Goal: Book appointment/travel/reservation

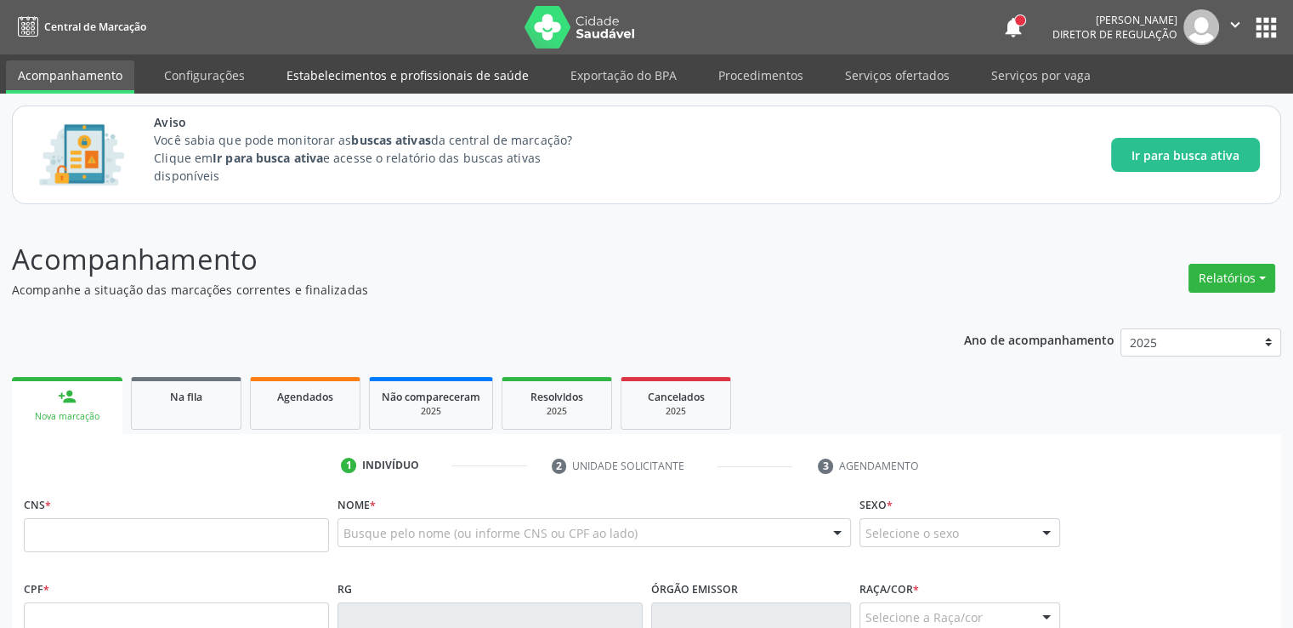
click at [435, 71] on link "Estabelecimentos e profissionais de saúde" at bounding box center [408, 75] width 266 height 30
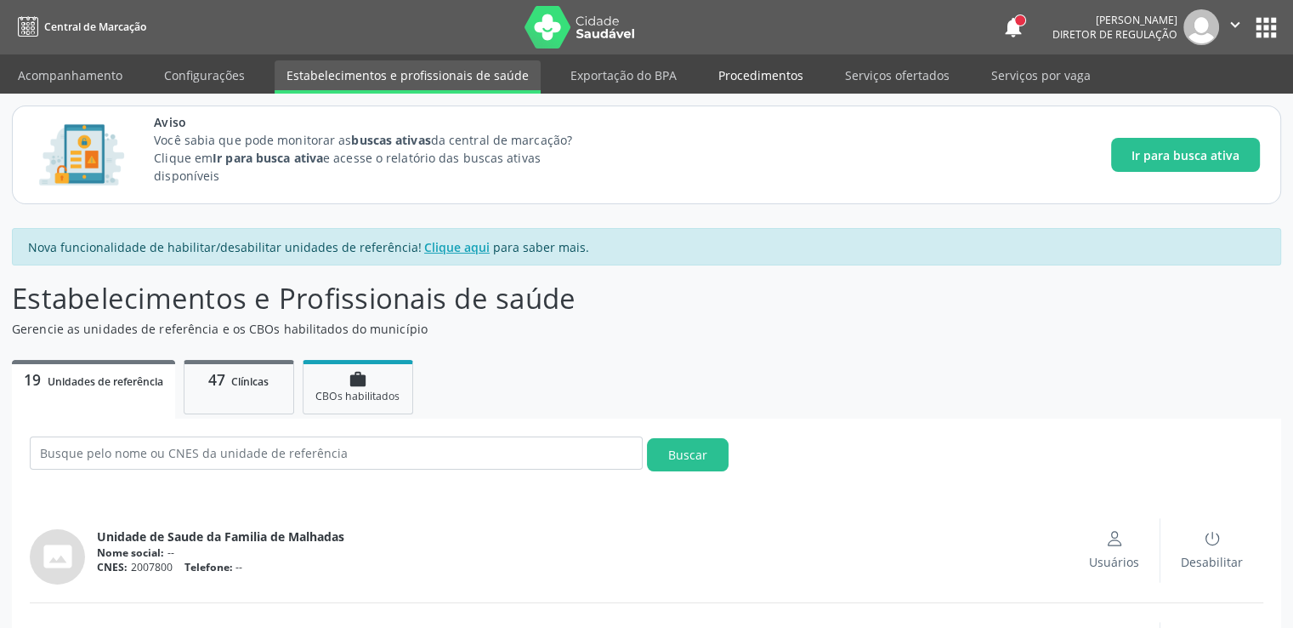
click at [742, 79] on link "Procedimentos" at bounding box center [761, 75] width 109 height 30
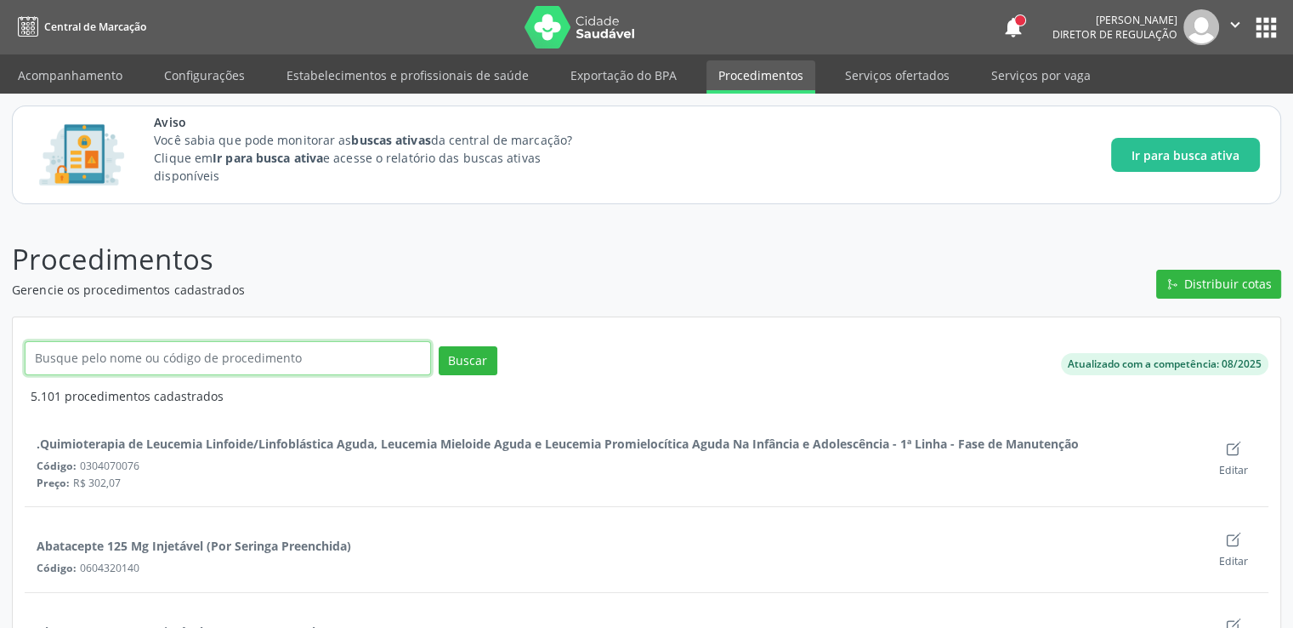
click at [202, 355] on input "text" at bounding box center [228, 358] width 406 height 34
type input "proctologista"
click button "Buscar" at bounding box center [468, 360] width 59 height 29
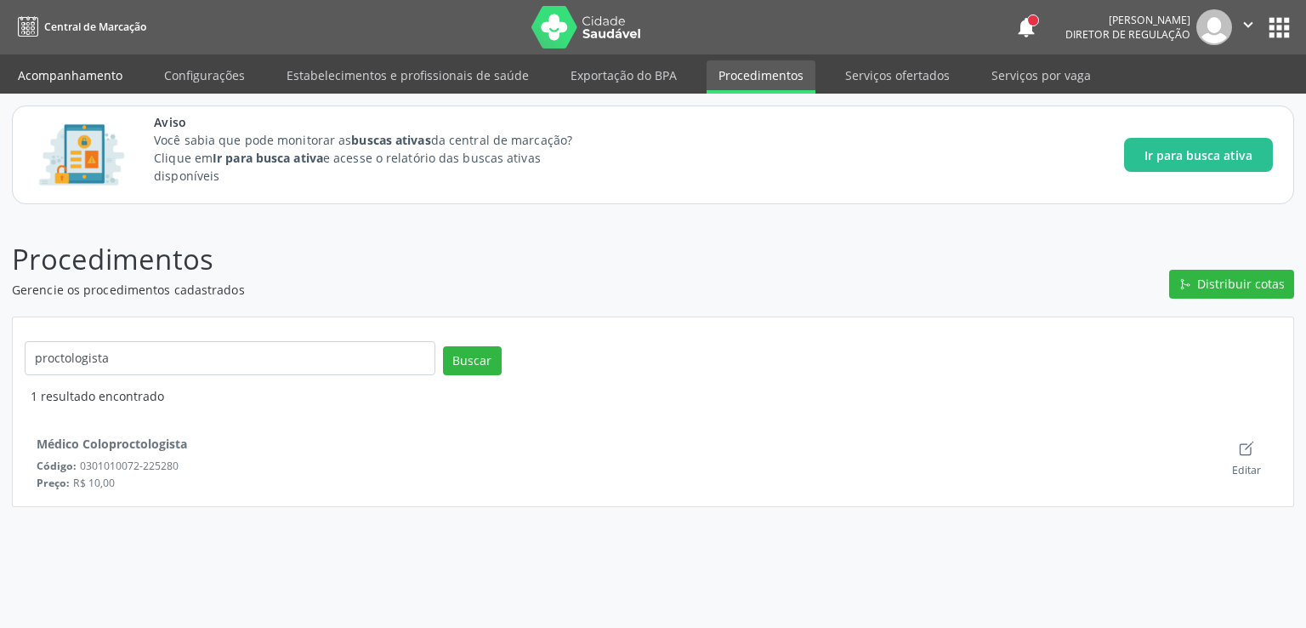
click at [80, 75] on link "Acompanhamento" at bounding box center [70, 75] width 128 height 30
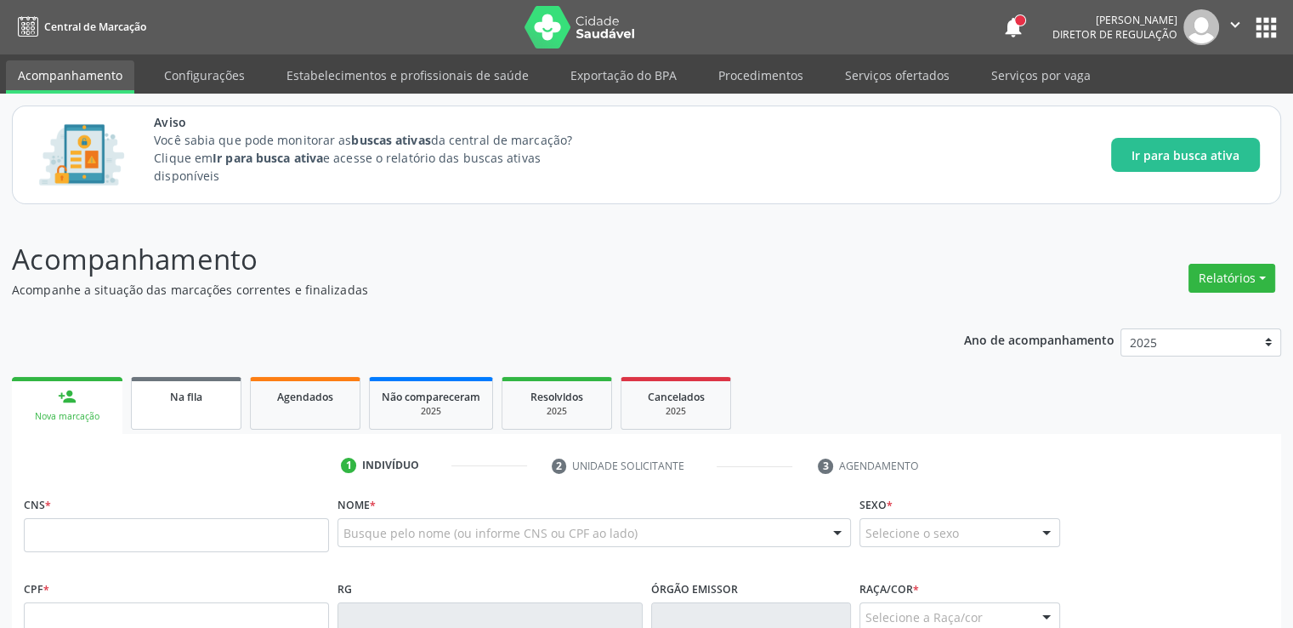
click at [173, 398] on span "Na fila" at bounding box center [186, 396] width 32 height 14
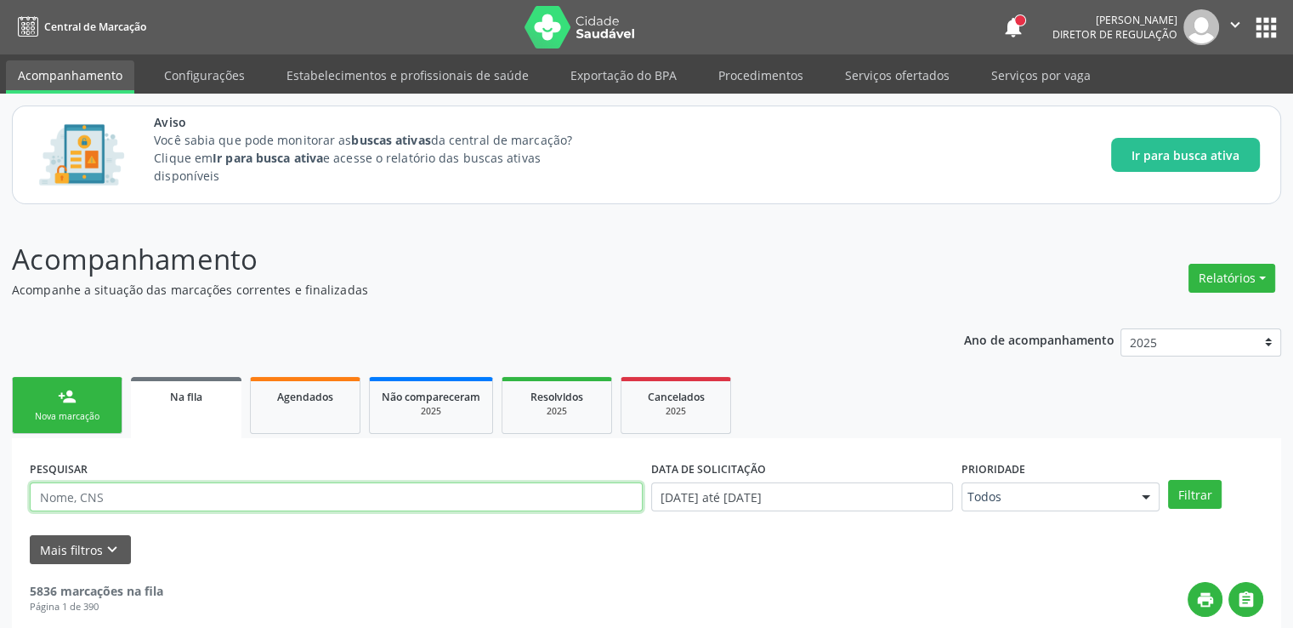
click at [143, 491] on input "text" at bounding box center [336, 496] width 613 height 29
paste input "705007221255453"
type input "705007221255453"
click at [1168, 480] on button "Filtrar" at bounding box center [1195, 494] width 54 height 29
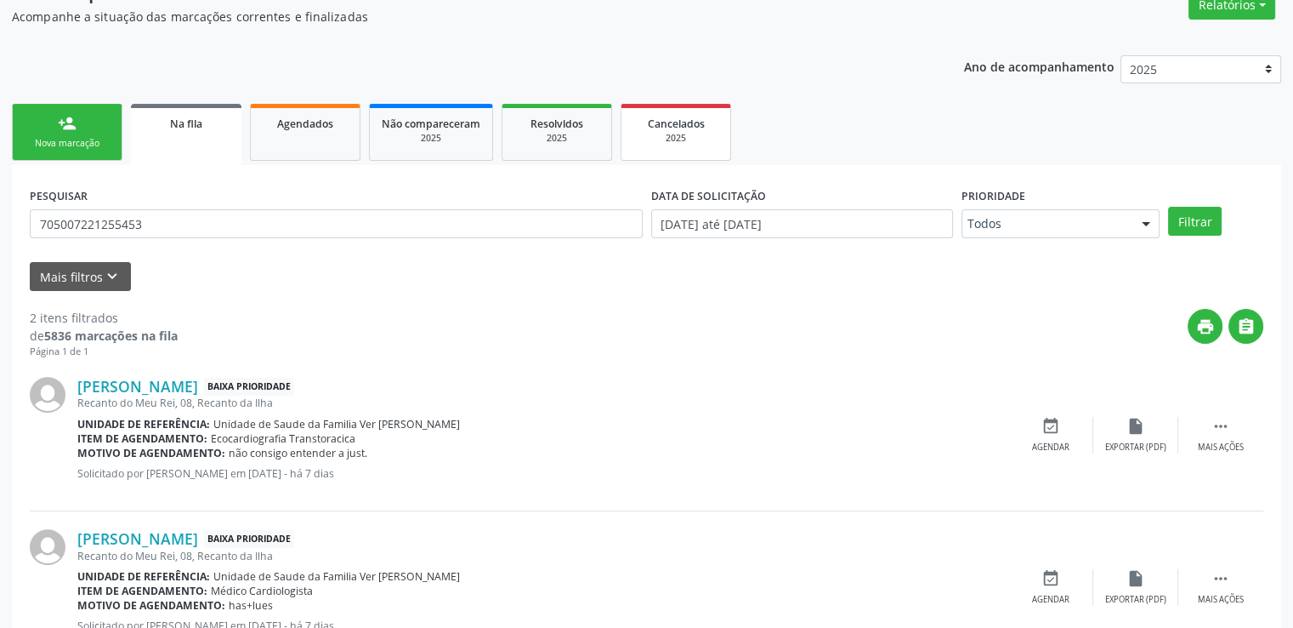
scroll to position [337, 0]
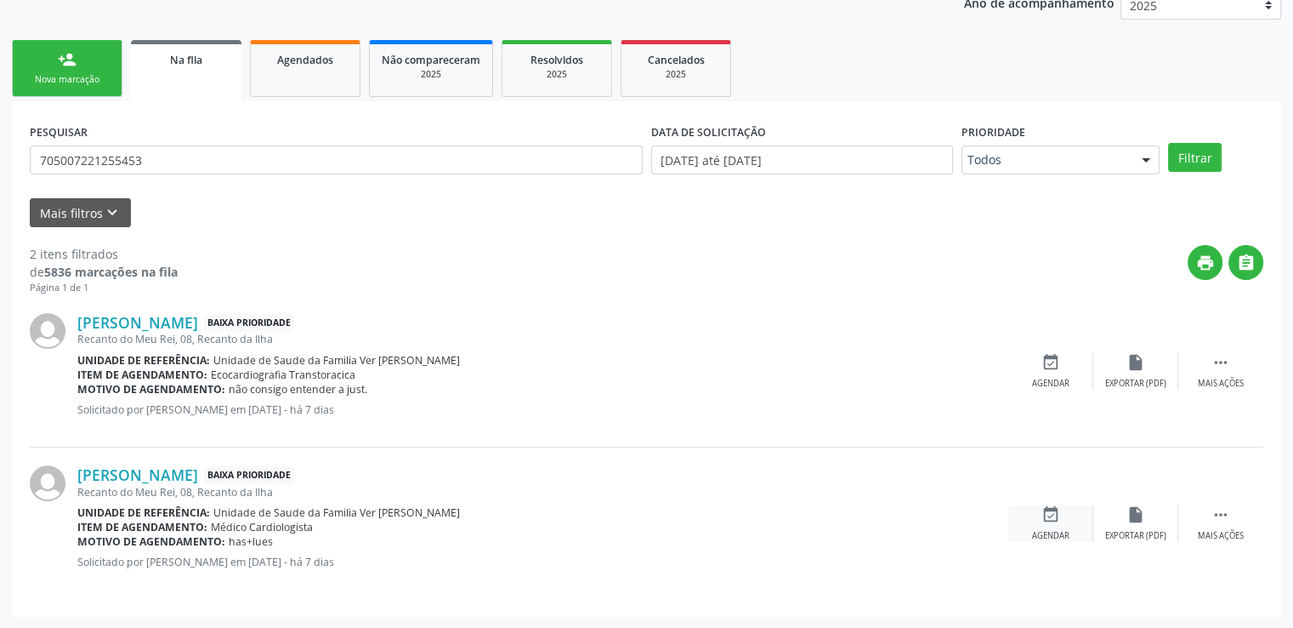
click at [1052, 509] on icon "event_available" at bounding box center [1051, 514] width 19 height 19
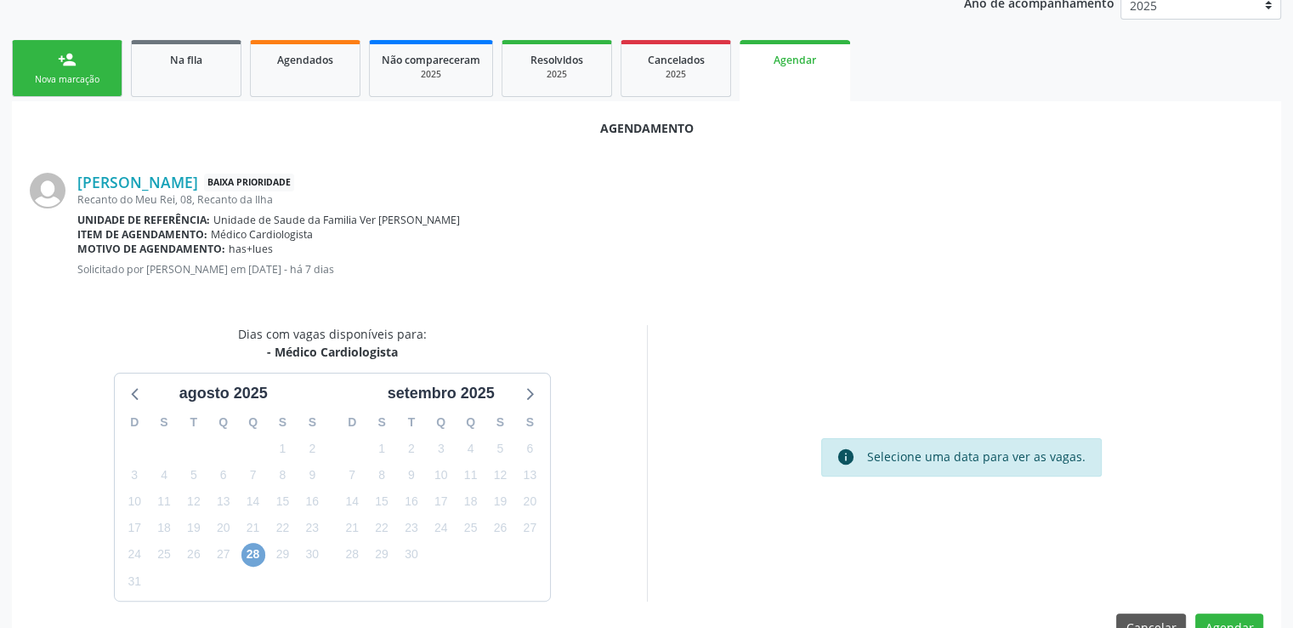
click at [252, 552] on span "28" at bounding box center [254, 555] width 24 height 24
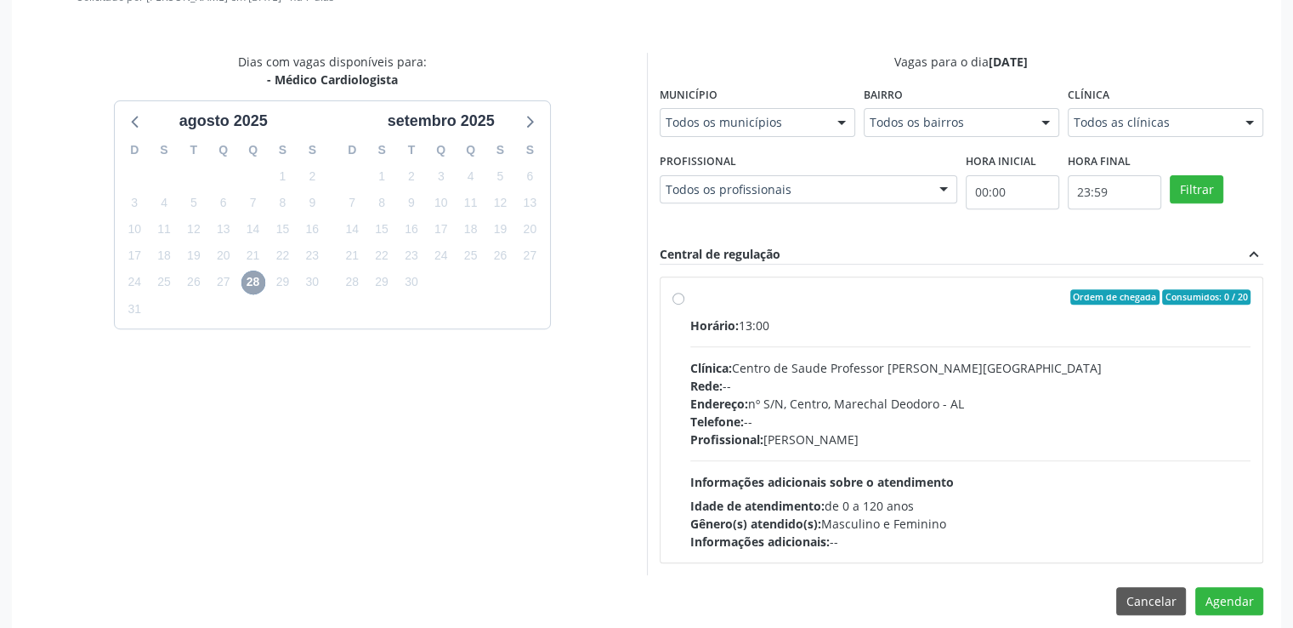
scroll to position [624, 0]
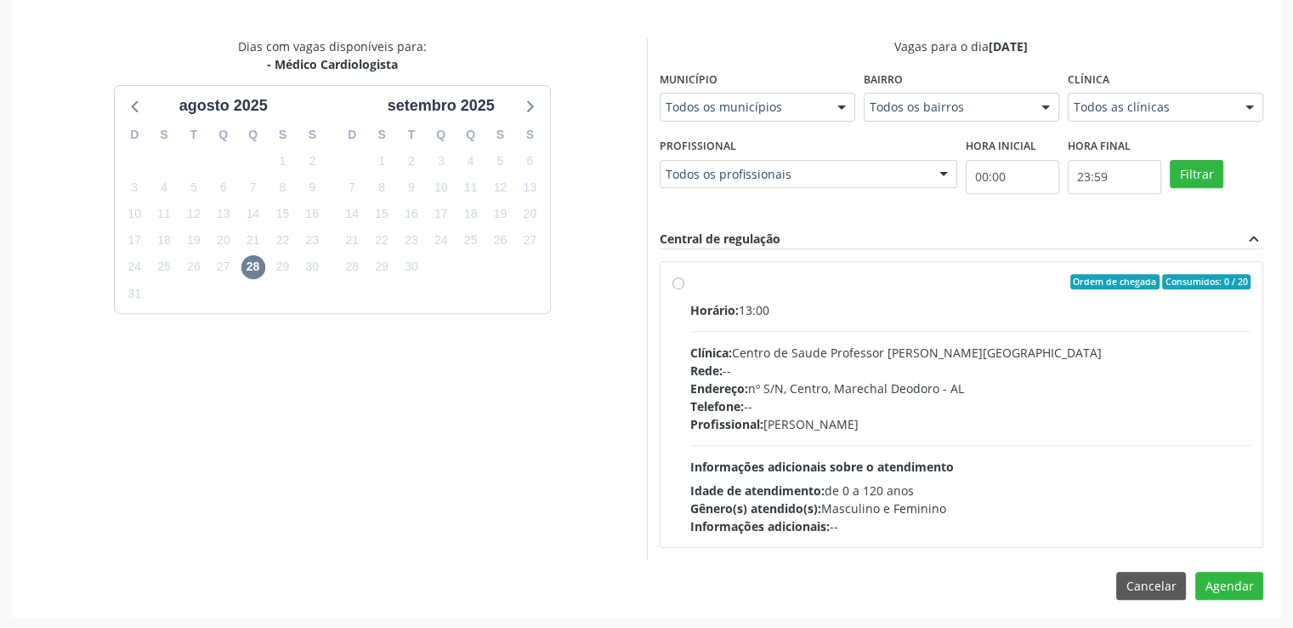
click at [674, 287] on div "Ordem de chegada Consumidos: 0 / 20 Horário: 13:00 Clínica: Centro de Saude Pro…" at bounding box center [962, 404] width 579 height 261
radio input "true"
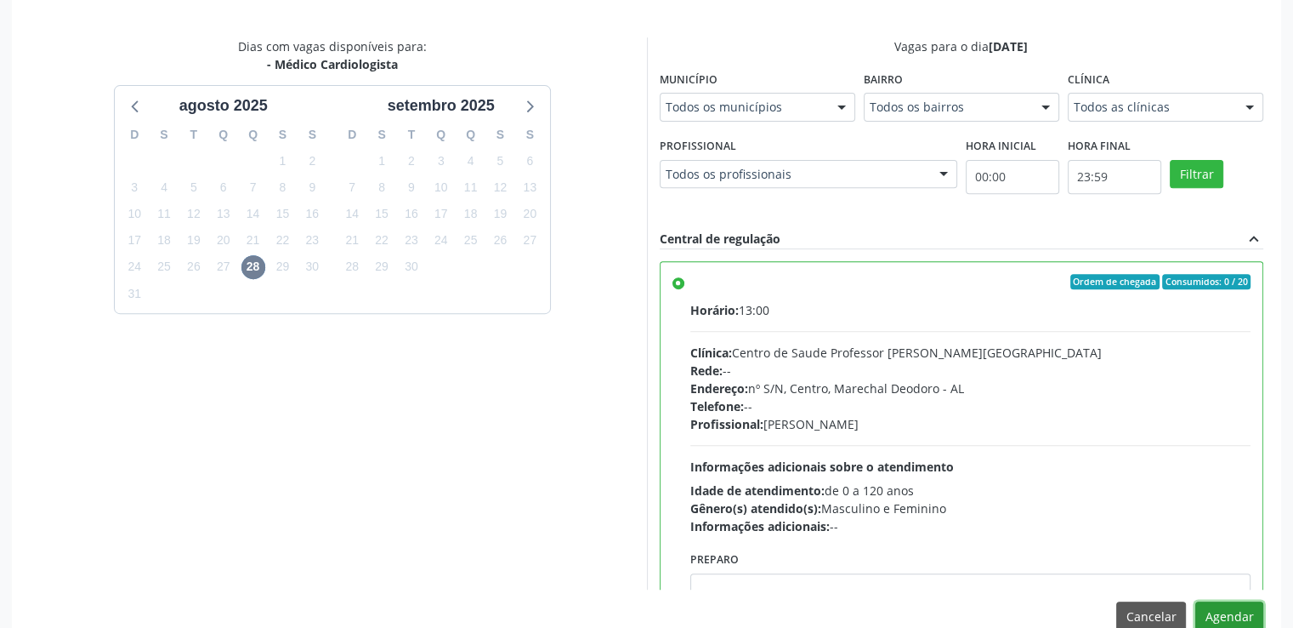
click at [1214, 612] on button "Agendar" at bounding box center [1230, 615] width 68 height 29
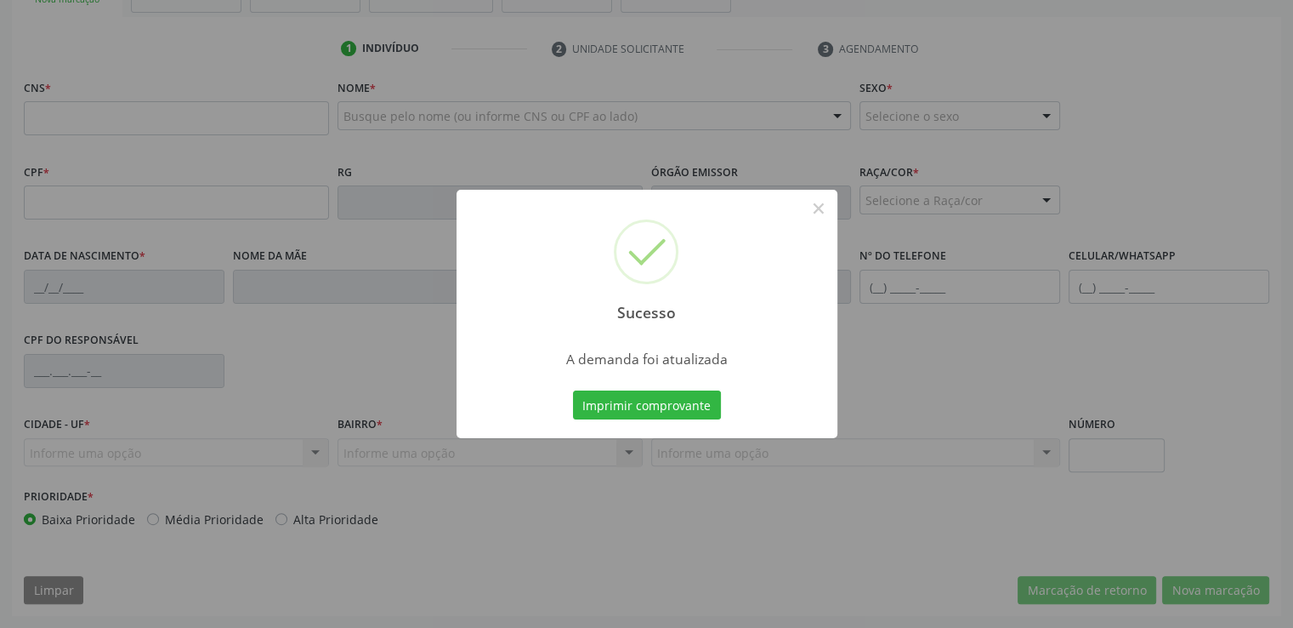
scroll to position [416, 0]
click at [812, 205] on button "×" at bounding box center [818, 208] width 29 height 29
